Goal: Task Accomplishment & Management: Complete application form

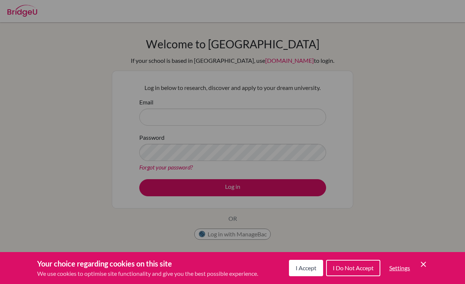
click at [302, 274] on button "I Accept" at bounding box center [306, 268] width 34 height 16
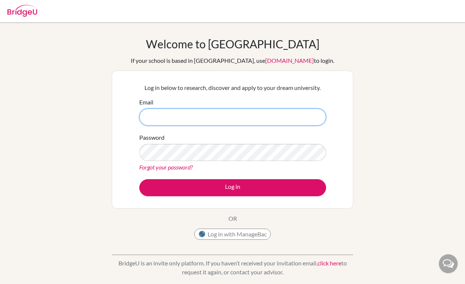
click at [210, 114] on input "Email" at bounding box center [232, 116] width 187 height 17
click at [163, 118] on input "al" at bounding box center [232, 116] width 187 height 17
type input "[EMAIL_ADDRESS][DOMAIN_NAME]"
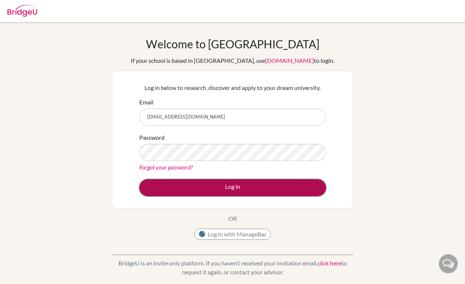
click at [246, 186] on button "Log in" at bounding box center [232, 187] width 187 height 17
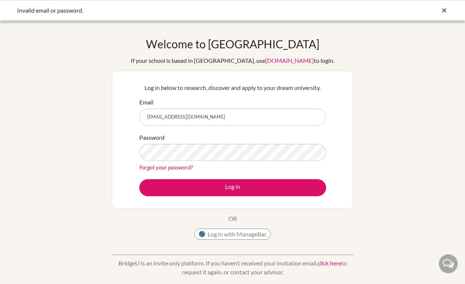
type input "[EMAIL_ADDRESS][DOMAIN_NAME]"
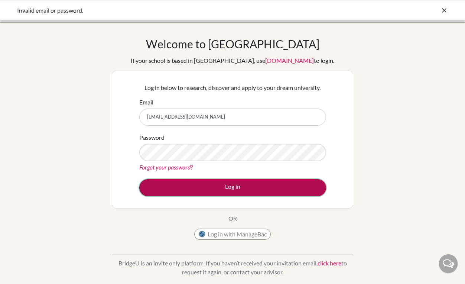
click at [224, 185] on button "Log in" at bounding box center [232, 187] width 187 height 17
click at [178, 189] on button "Log in" at bounding box center [232, 187] width 187 height 17
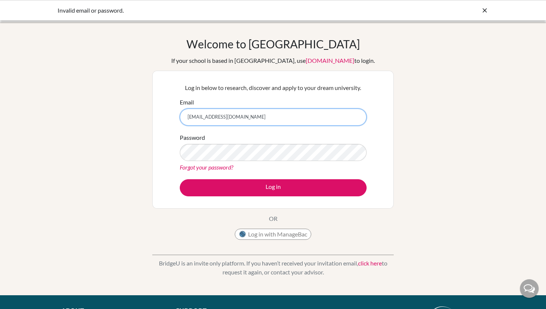
click at [215, 116] on input "[EMAIL_ADDRESS][DOMAIN_NAME]" at bounding box center [273, 116] width 187 height 17
click at [255, 117] on input "[EMAIL_ADDRESS][DOMAIN_NAME]" at bounding box center [273, 116] width 187 height 17
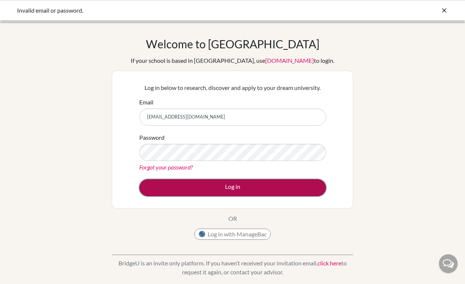
click at [179, 184] on button "Log in" at bounding box center [232, 187] width 187 height 17
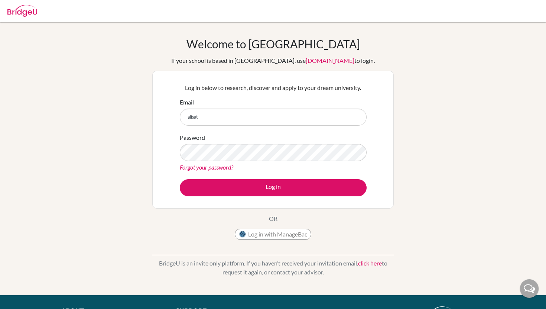
type input "[EMAIL_ADDRESS][DOMAIN_NAME]"
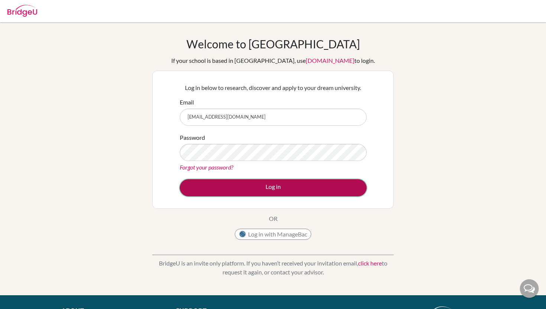
click at [224, 188] on button "Log in" at bounding box center [273, 187] width 187 height 17
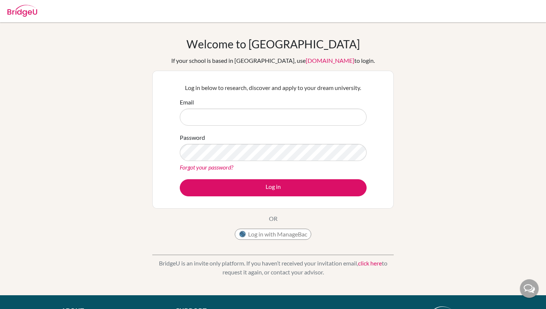
click at [239, 110] on input "Email" at bounding box center [273, 116] width 187 height 17
type input "[EMAIL_ADDRESS][DOMAIN_NAME]"
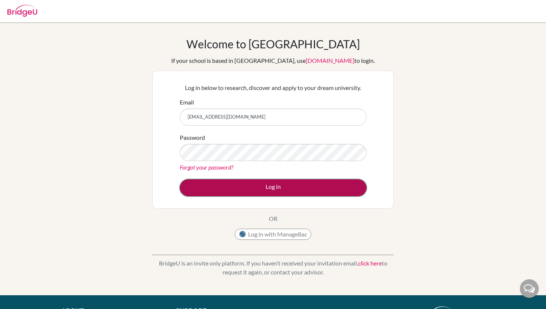
click at [276, 188] on button "Log in" at bounding box center [273, 187] width 187 height 17
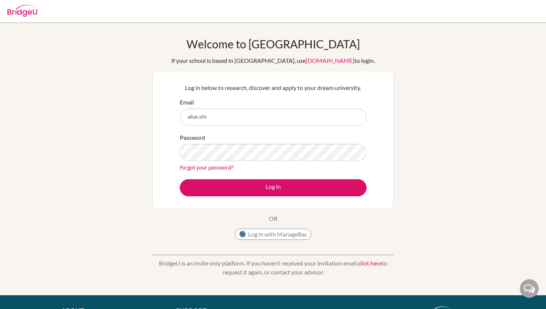
type input "[EMAIL_ADDRESS][DOMAIN_NAME]"
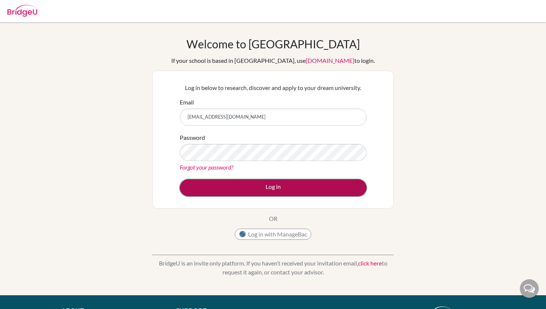
click at [253, 191] on button "Log in" at bounding box center [273, 187] width 187 height 17
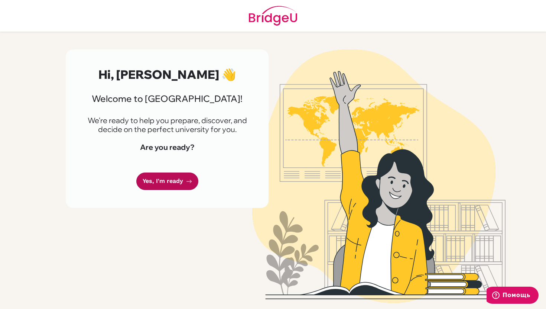
click at [165, 174] on link "Yes, I'm ready" at bounding box center [167, 180] width 62 height 17
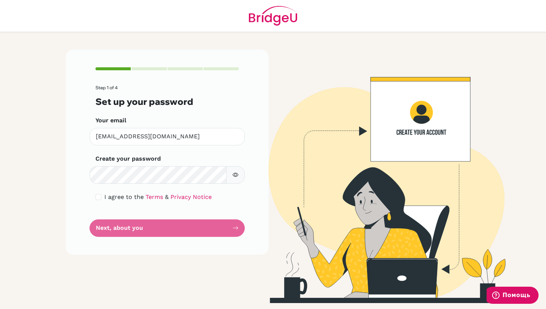
click at [237, 175] on icon "button" at bounding box center [236, 175] width 6 height 6
click at [102, 195] on div "I agree to the Terms & Privacy Notice" at bounding box center [166, 196] width 143 height 9
click at [99, 197] on input "checkbox" at bounding box center [98, 197] width 6 height 6
checkbox input "true"
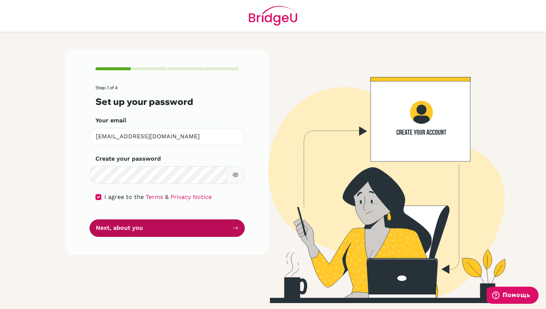
click at [152, 233] on button "Next, about you" at bounding box center [167, 227] width 155 height 17
